Goal: Task Accomplishment & Management: Manage account settings

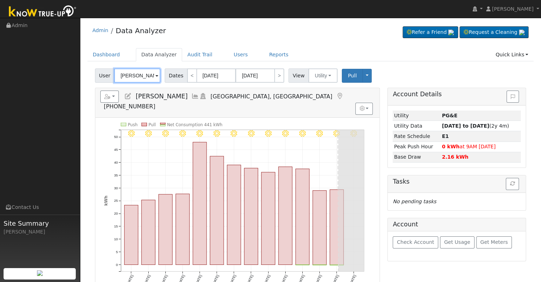
click at [136, 73] on input "[PERSON_NAME]" at bounding box center [137, 75] width 46 height 14
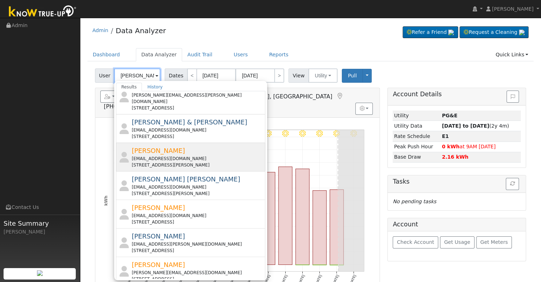
scroll to position [256, 0]
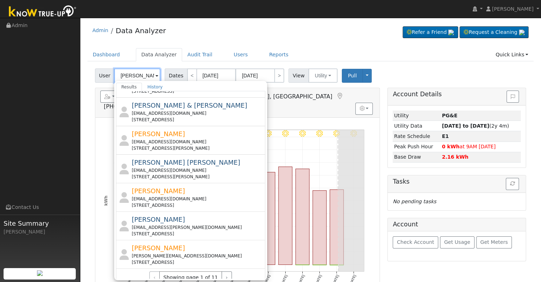
click at [120, 75] on input "[PERSON_NAME]" at bounding box center [137, 75] width 46 height 14
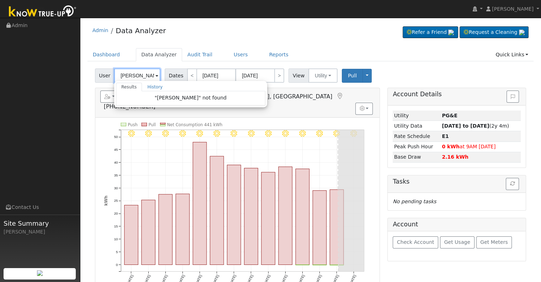
scroll to position [0, 0]
click at [132, 74] on input "[PERSON_NAME]" at bounding box center [137, 75] width 46 height 14
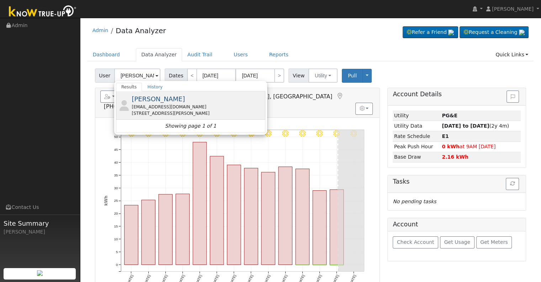
click at [152, 99] on span "[PERSON_NAME]" at bounding box center [158, 98] width 53 height 7
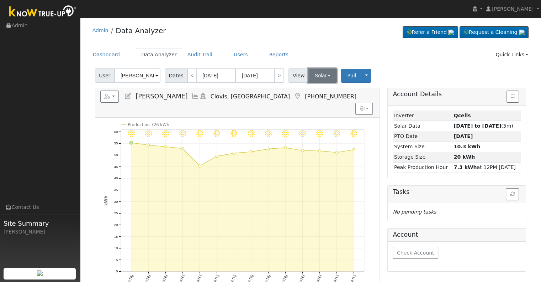
click at [309, 78] on button "Solar" at bounding box center [323, 75] width 28 height 14
click at [316, 90] on link "Utility" at bounding box center [331, 91] width 49 height 10
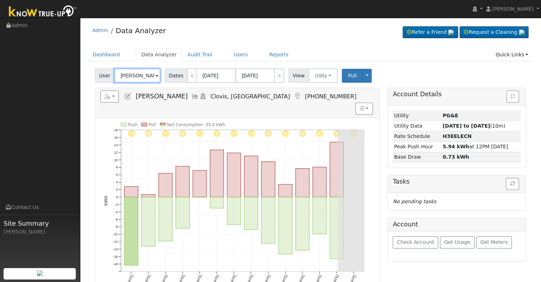
click at [144, 75] on input "[PERSON_NAME]" at bounding box center [137, 75] width 46 height 14
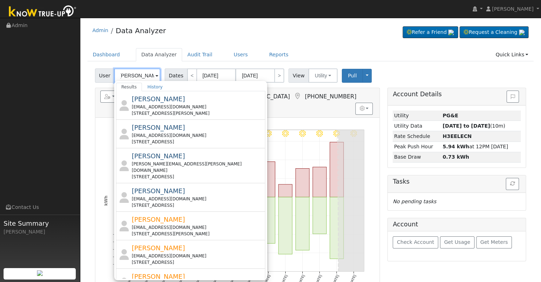
scroll to position [0, 4]
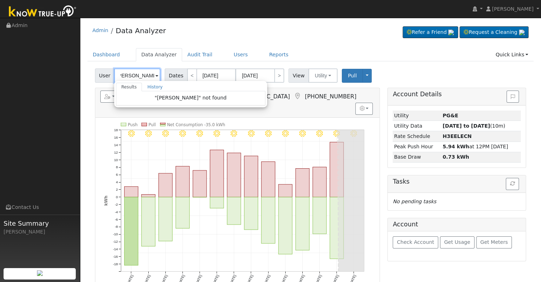
click at [136, 80] on input "[PERSON_NAME]" at bounding box center [137, 75] width 46 height 14
click at [143, 76] on input "[PERSON_NAME]" at bounding box center [137, 75] width 46 height 14
click at [140, 77] on input "[PERSON_NAME]" at bounding box center [137, 75] width 46 height 14
drag, startPoint x: 131, startPoint y: 75, endPoint x: 105, endPoint y: 75, distance: 26.0
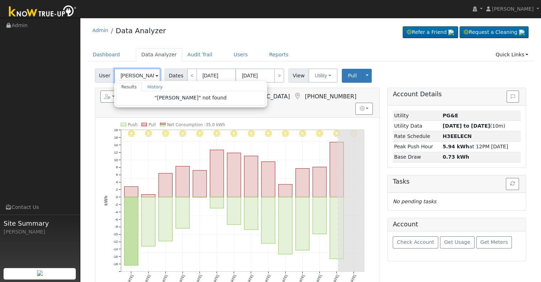
click at [105, 75] on div "User [PERSON_NAME] Results History "[PERSON_NAME]" not found Enter text to sear…" at bounding box center [128, 75] width 67 height 14
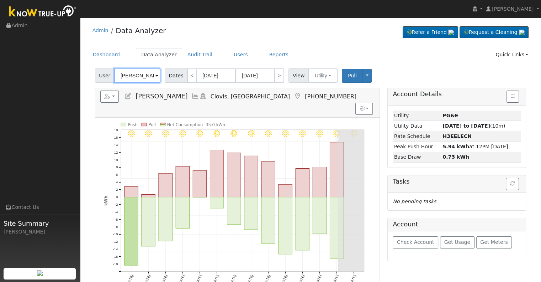
scroll to position [0, 4]
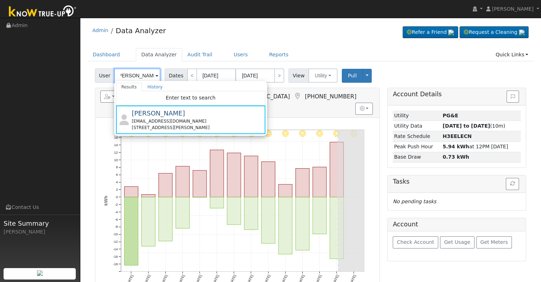
click at [131, 76] on input "[PERSON_NAME]" at bounding box center [137, 75] width 46 height 14
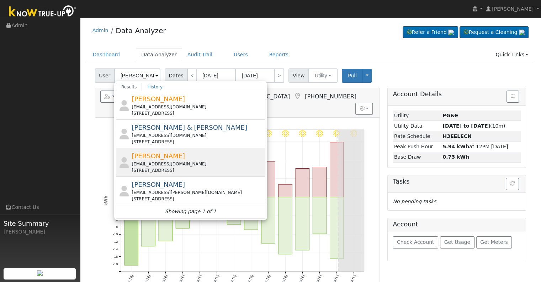
click at [194, 159] on div "[PERSON_NAME] [EMAIL_ADDRESS][DOMAIN_NAME] [STREET_ADDRESS]" at bounding box center [198, 162] width 132 height 22
type input "[PERSON_NAME]"
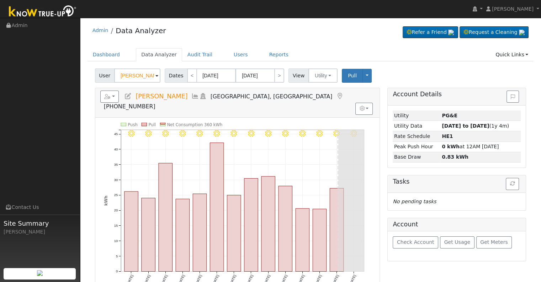
click at [128, 98] on icon at bounding box center [128, 96] width 8 height 6
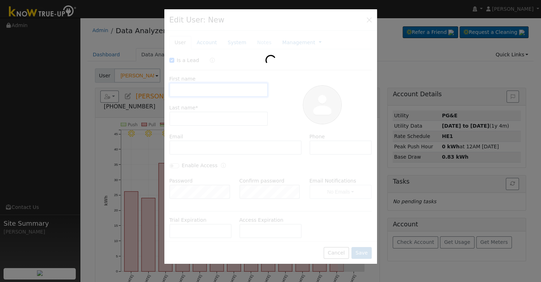
checkbox input "true"
type input "[PERSON_NAME]"
type input "[EMAIL_ADDRESS][DOMAIN_NAME]"
type input "[PHONE_NUMBER]"
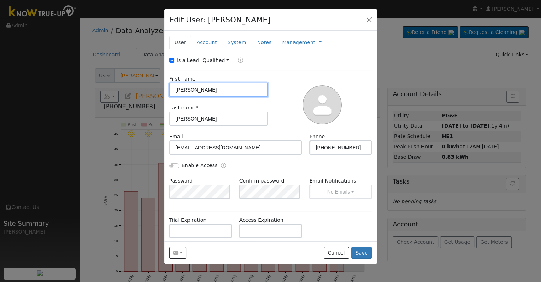
drag, startPoint x: 197, startPoint y: 89, endPoint x: 164, endPoint y: 88, distance: 32.8
click at [164, 88] on div "New Account Nickname Cancel Create Are you sure you want to create new account …" at bounding box center [270, 136] width 213 height 210
click at [218, 89] on input "[PERSON_NAME]" at bounding box center [218, 90] width 99 height 14
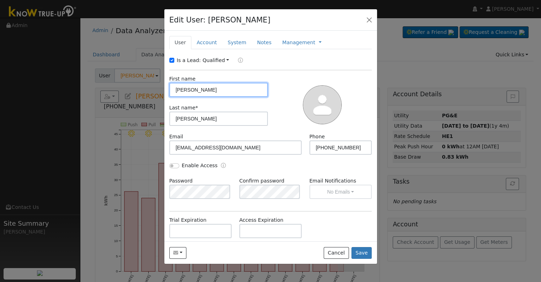
click at [218, 89] on input "[PERSON_NAME]" at bounding box center [218, 90] width 99 height 14
paste input "[PERSON_NAME]"
type input "[PERSON_NAME]"
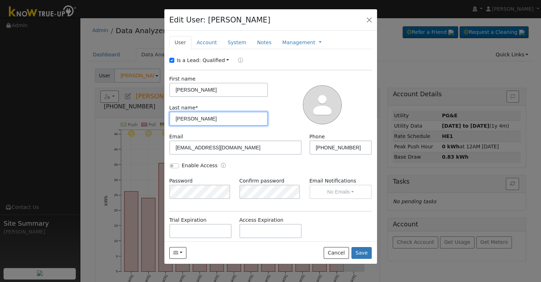
click at [210, 116] on input "[PERSON_NAME]" at bounding box center [218, 118] width 99 height 14
drag, startPoint x: 210, startPoint y: 116, endPoint x: 171, endPoint y: 116, distance: 38.4
click at [171, 116] on input "[PERSON_NAME]" at bounding box center [218, 118] width 99 height 14
click at [222, 122] on input "[PERSON_NAME]" at bounding box center [218, 118] width 99 height 14
click at [168, 59] on div "Is a Lead: Qualified Unqualified Qualified" at bounding box center [271, 61] width 210 height 8
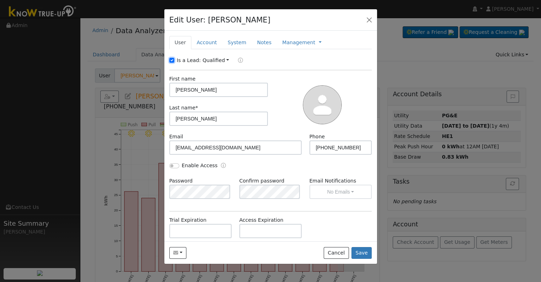
click at [171, 60] on input "Is a Lead:" at bounding box center [171, 60] width 5 height 5
checkbox input "false"
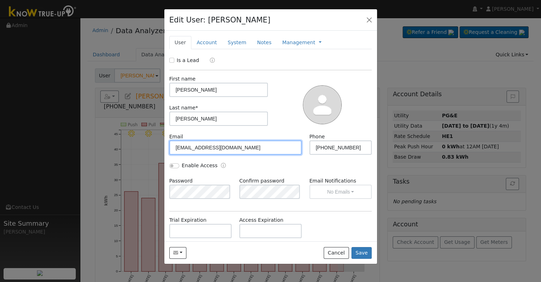
drag, startPoint x: 242, startPoint y: 149, endPoint x: 162, endPoint y: 143, distance: 80.3
click at [0, 0] on div "Edit User: [PERSON_NAME] Default Account Default Account [STREET_ADDRESS] Prima…" at bounding box center [0, 0] width 0 height 0
paste input "fergusonpatrickj"
type input "[EMAIL_ADDRESS][DOMAIN_NAME]"
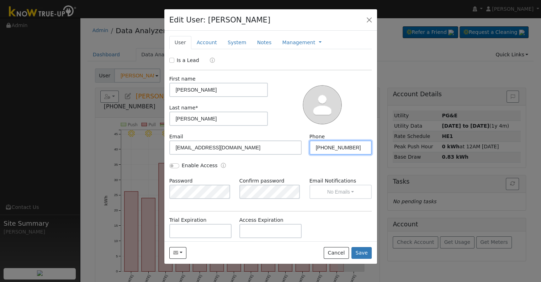
drag, startPoint x: 353, startPoint y: 146, endPoint x: 311, endPoint y: 146, distance: 41.6
click at [311, 146] on input "[PHONE_NUMBER]" at bounding box center [341, 147] width 63 height 14
click at [349, 151] on input "[PHONE_NUMBER]" at bounding box center [341, 147] width 63 height 14
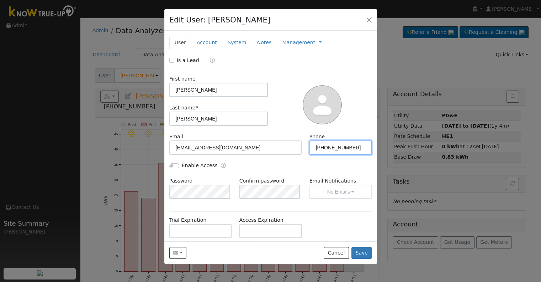
paste input "[PHONE_NUMBER]"
type input "[PHONE_NUMBER]"
click at [171, 166] on input "Enable Access" at bounding box center [174, 165] width 10 height 5
checkbox input "true"
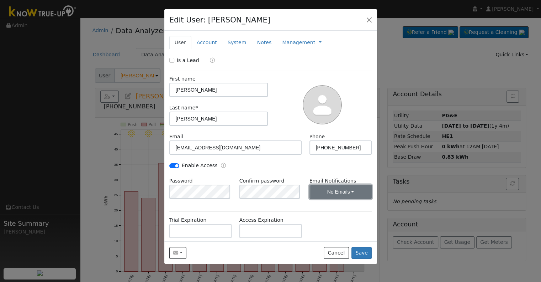
click at [326, 189] on button "No Emails" at bounding box center [341, 191] width 63 height 14
click at [332, 214] on link "Weekly Emails" at bounding box center [330, 217] width 49 height 10
